Goal: Task Accomplishment & Management: Use online tool/utility

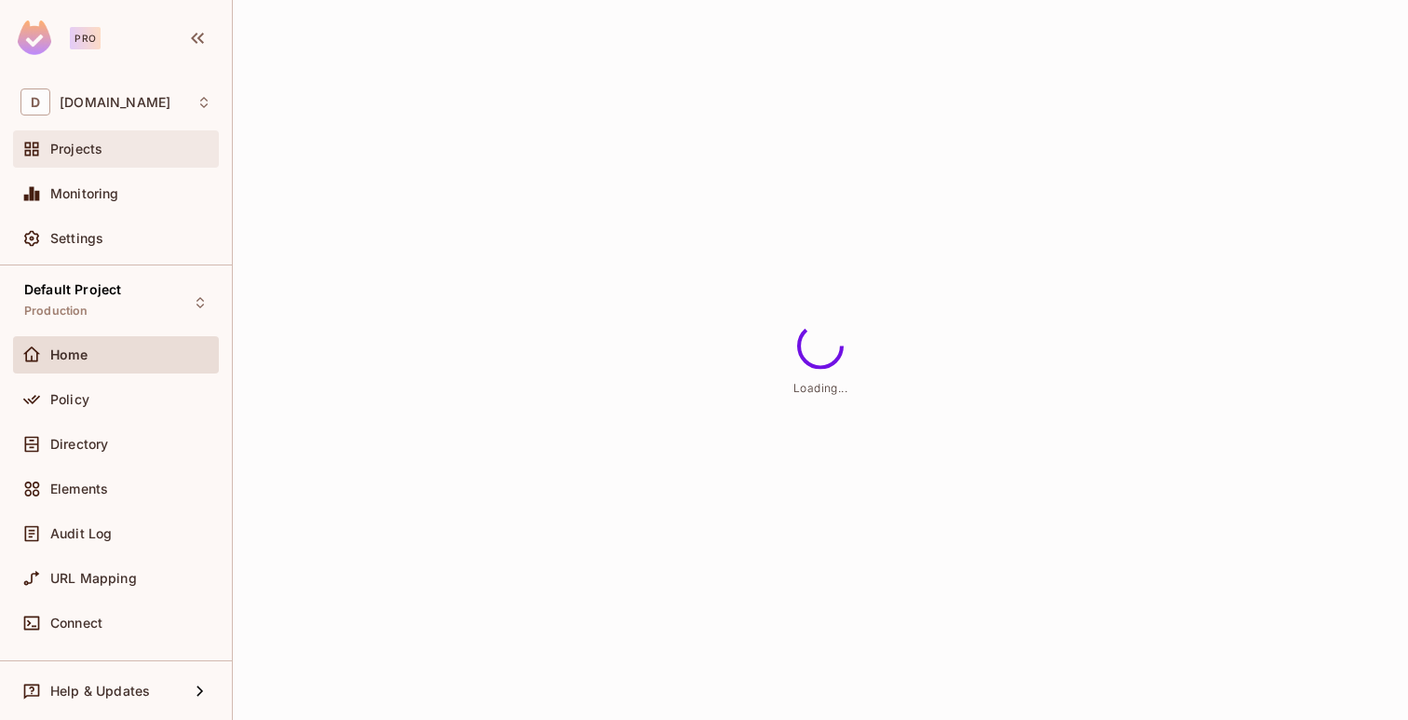
click at [151, 142] on div "Projects" at bounding box center [130, 149] width 161 height 15
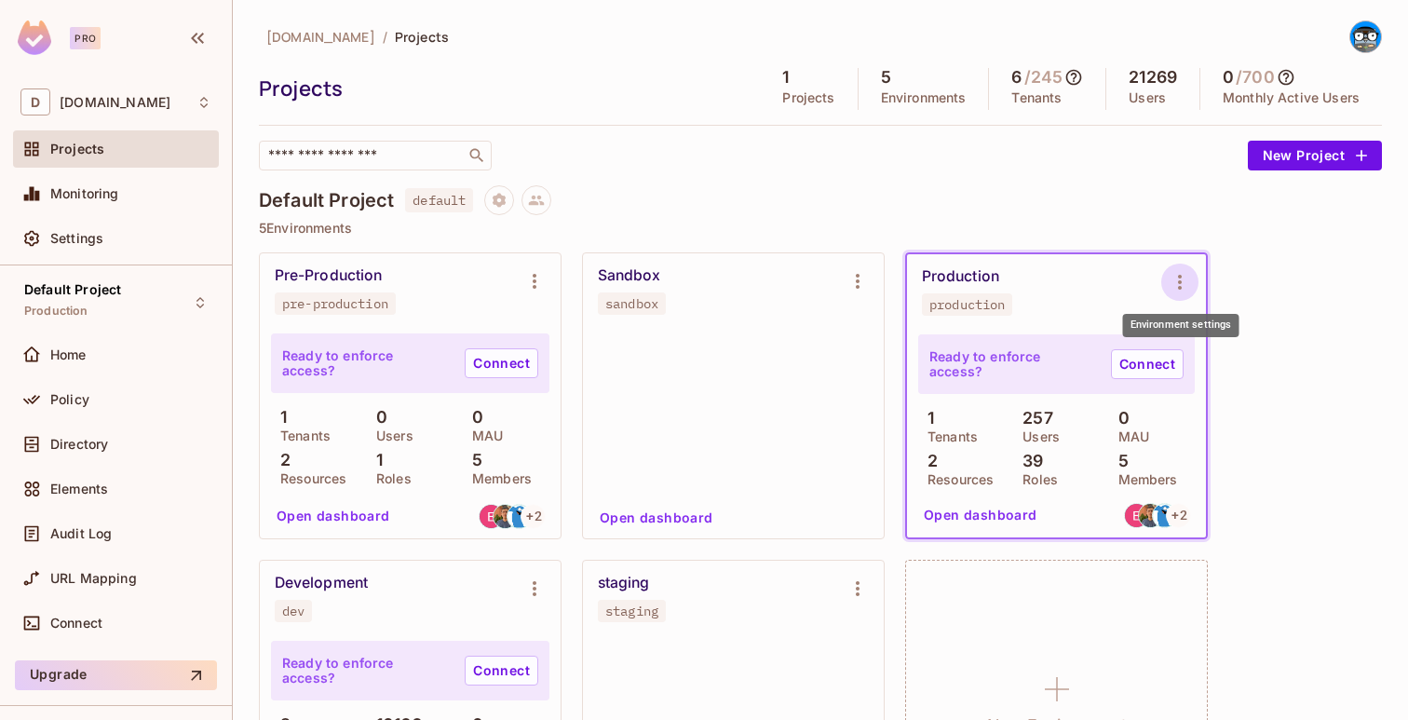
click at [1176, 272] on icon "Environment settings" at bounding box center [1180, 282] width 22 height 22
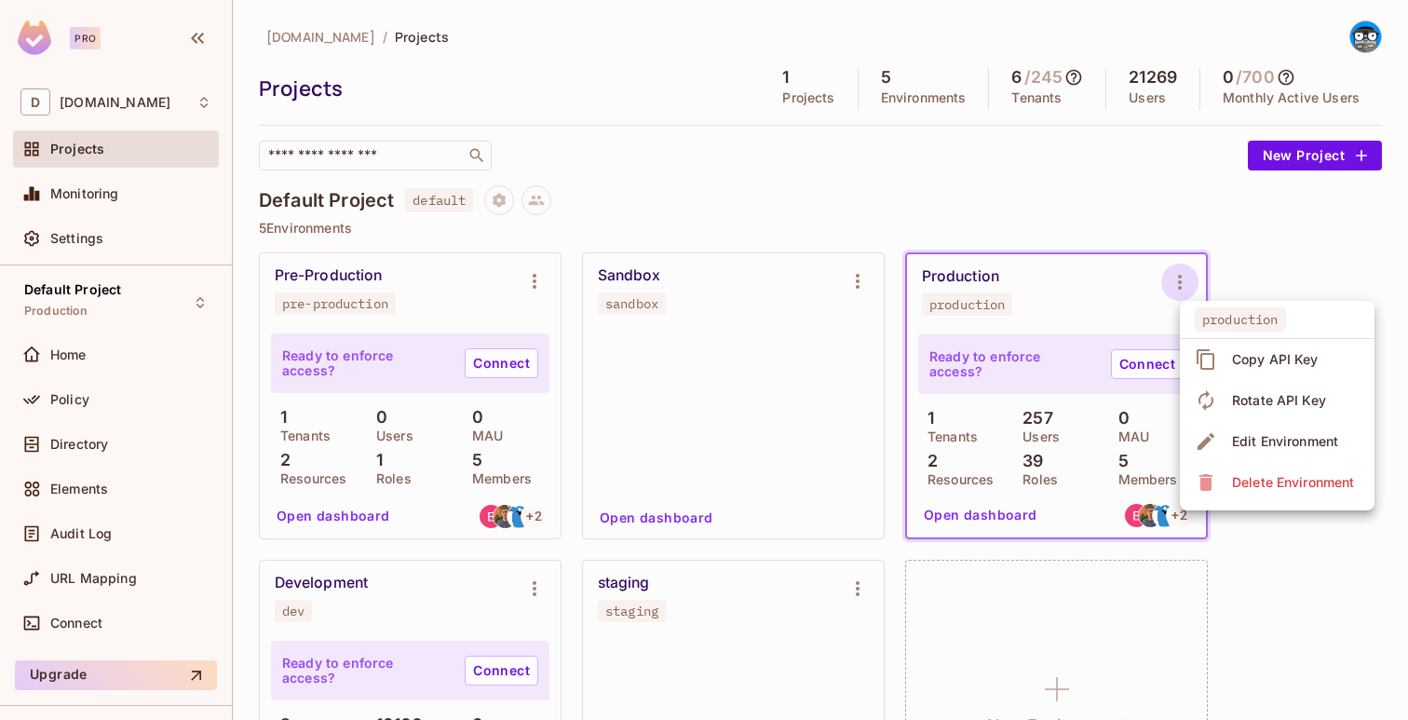
click at [1215, 356] on icon at bounding box center [1206, 359] width 22 height 22
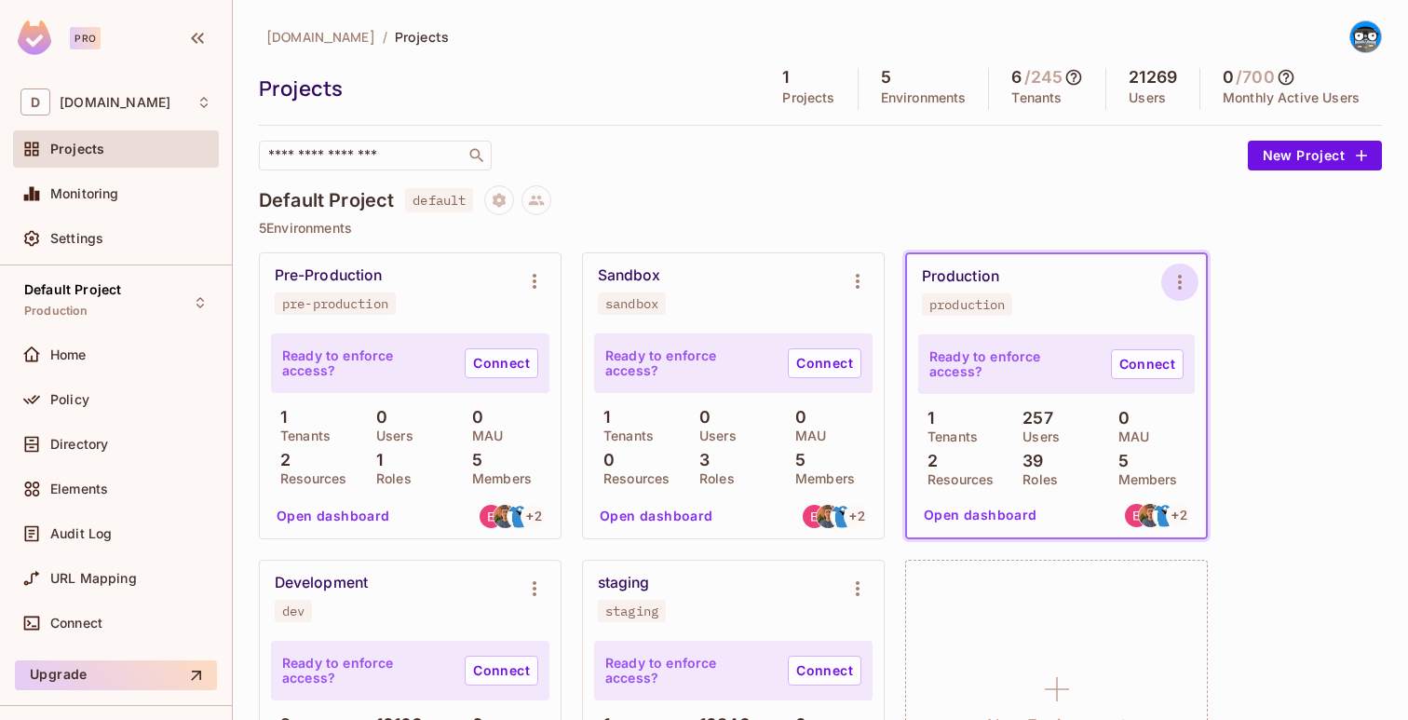
click at [1175, 271] on icon "Environment settings" at bounding box center [1180, 282] width 22 height 22
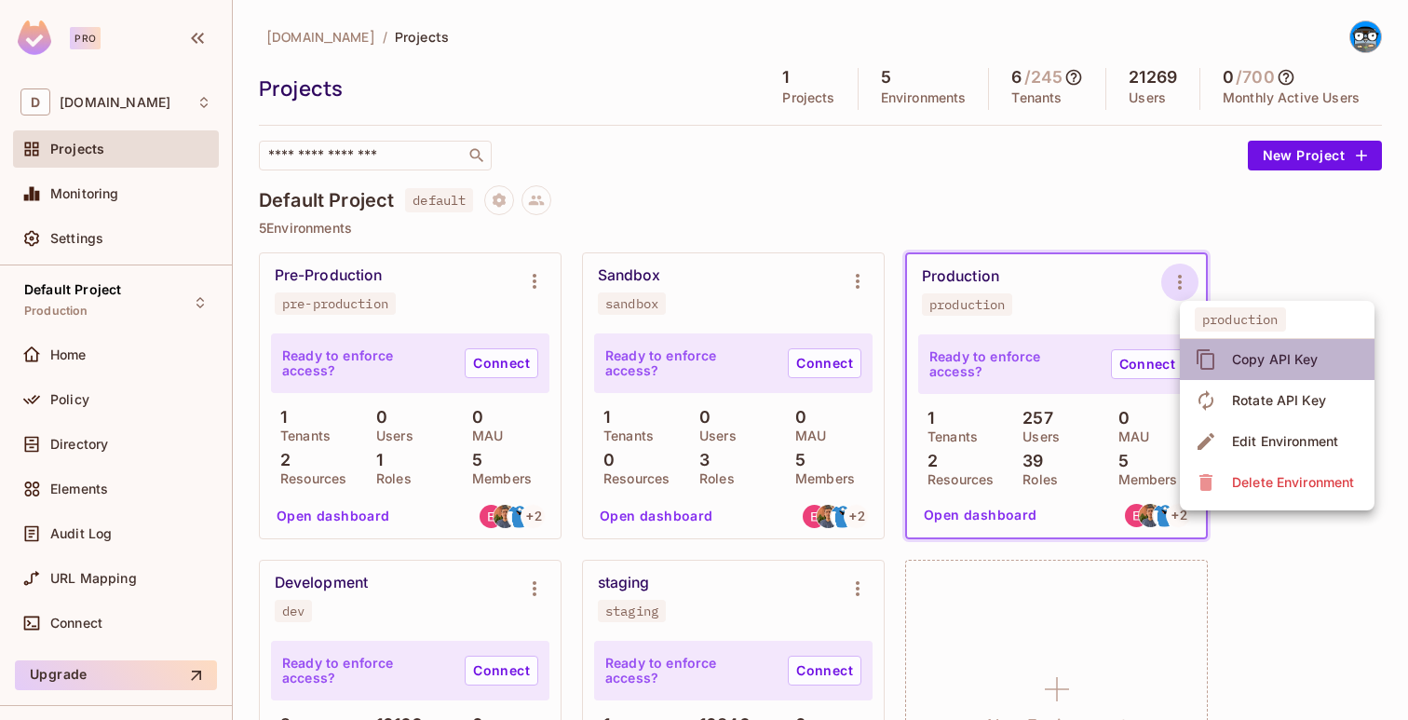
click at [1215, 342] on li "Copy API Key" at bounding box center [1277, 359] width 195 height 41
